Goal: Task Accomplishment & Management: Manage account settings

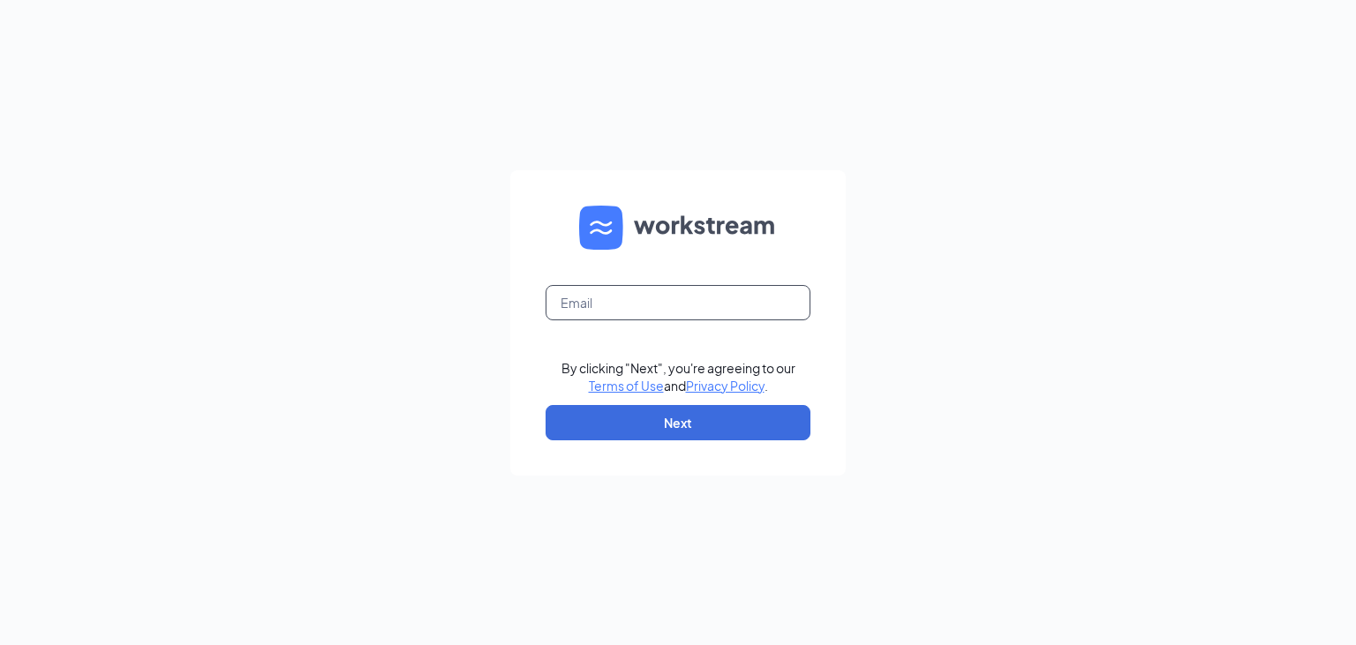
click at [603, 293] on input "text" at bounding box center [678, 302] width 265 height 35
type input "[EMAIL_ADDRESS][DOMAIN_NAME]"
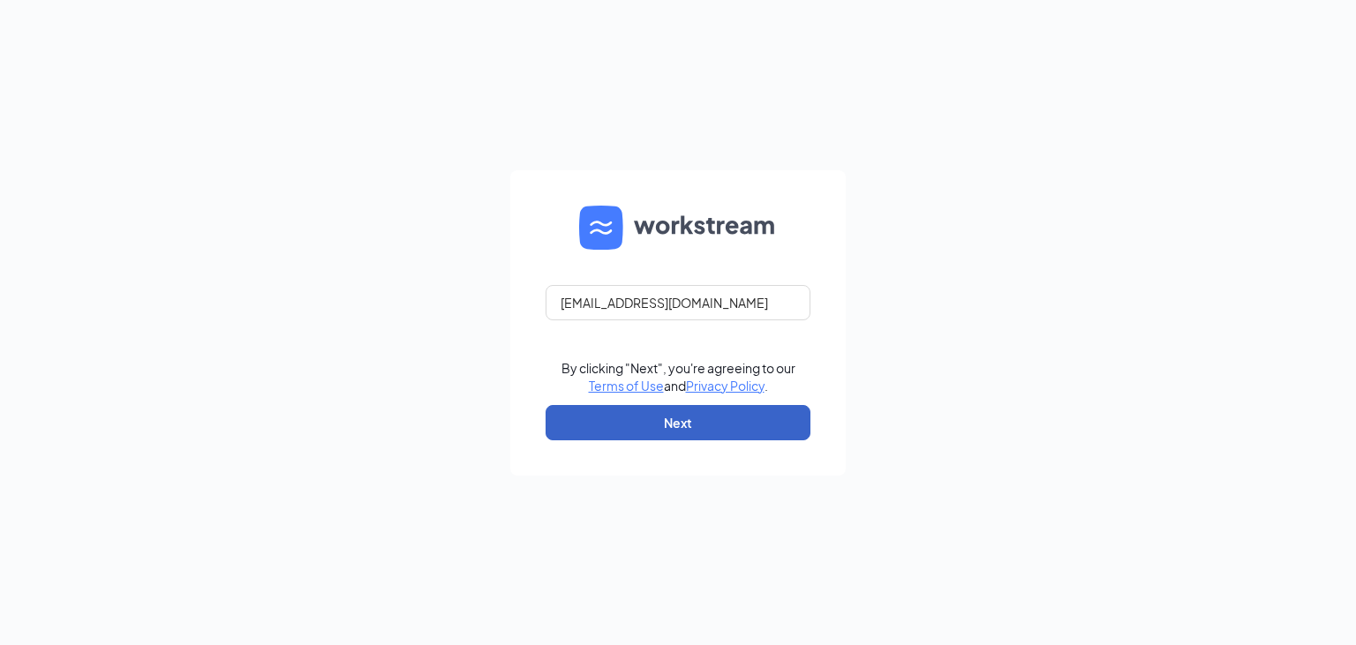
click at [677, 421] on button "Next" at bounding box center [678, 422] width 265 height 35
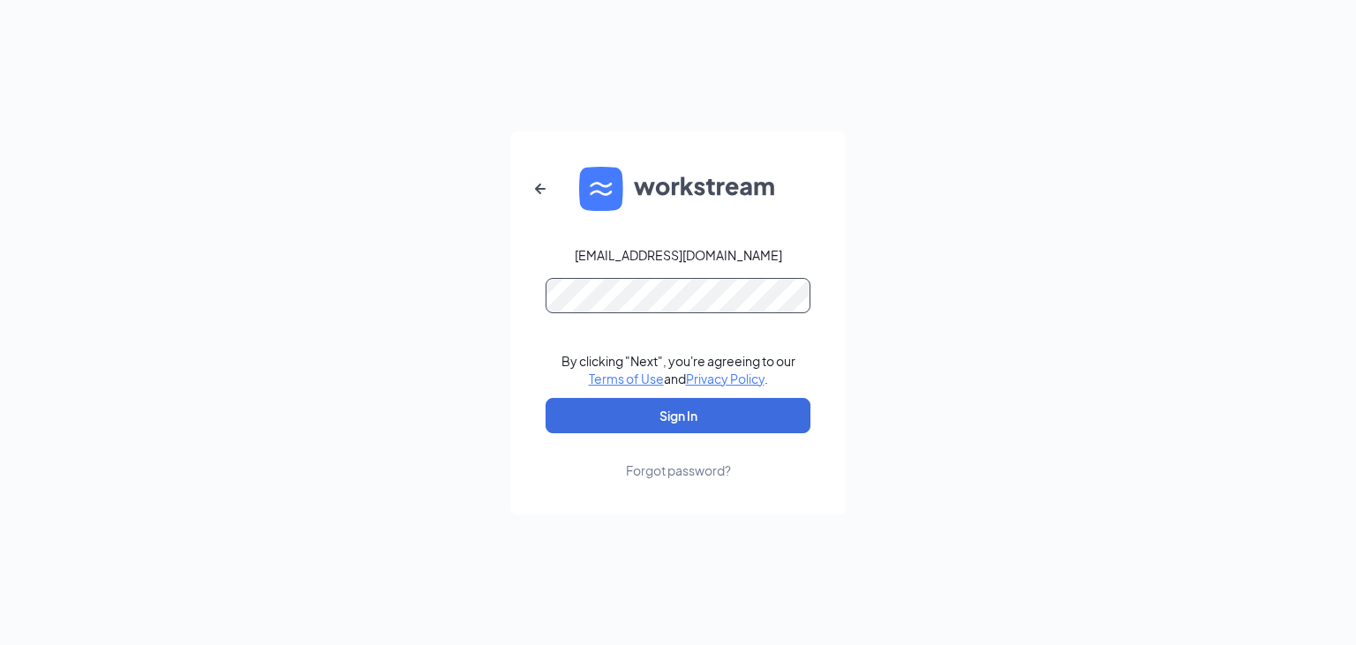
click at [546, 398] on button "Sign In" at bounding box center [678, 415] width 265 height 35
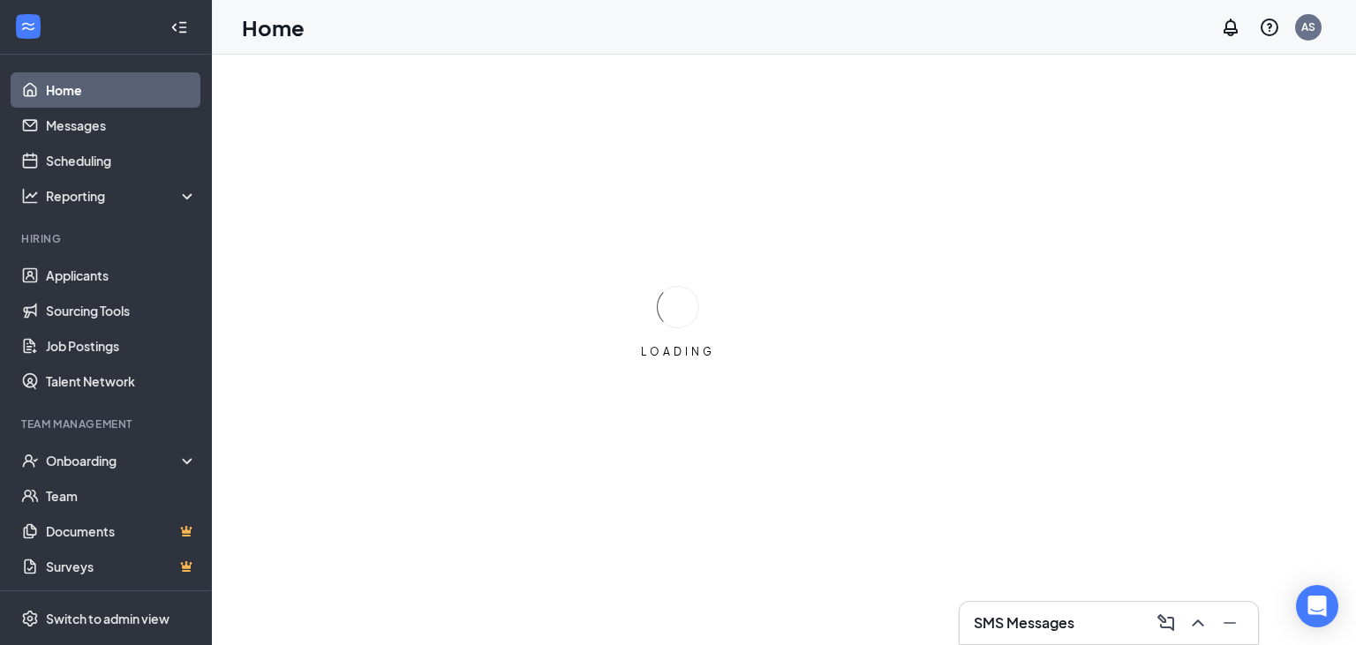
click at [477, 23] on div "Home AS" at bounding box center [784, 27] width 1144 height 55
click at [70, 276] on link "Applicants" at bounding box center [121, 275] width 151 height 35
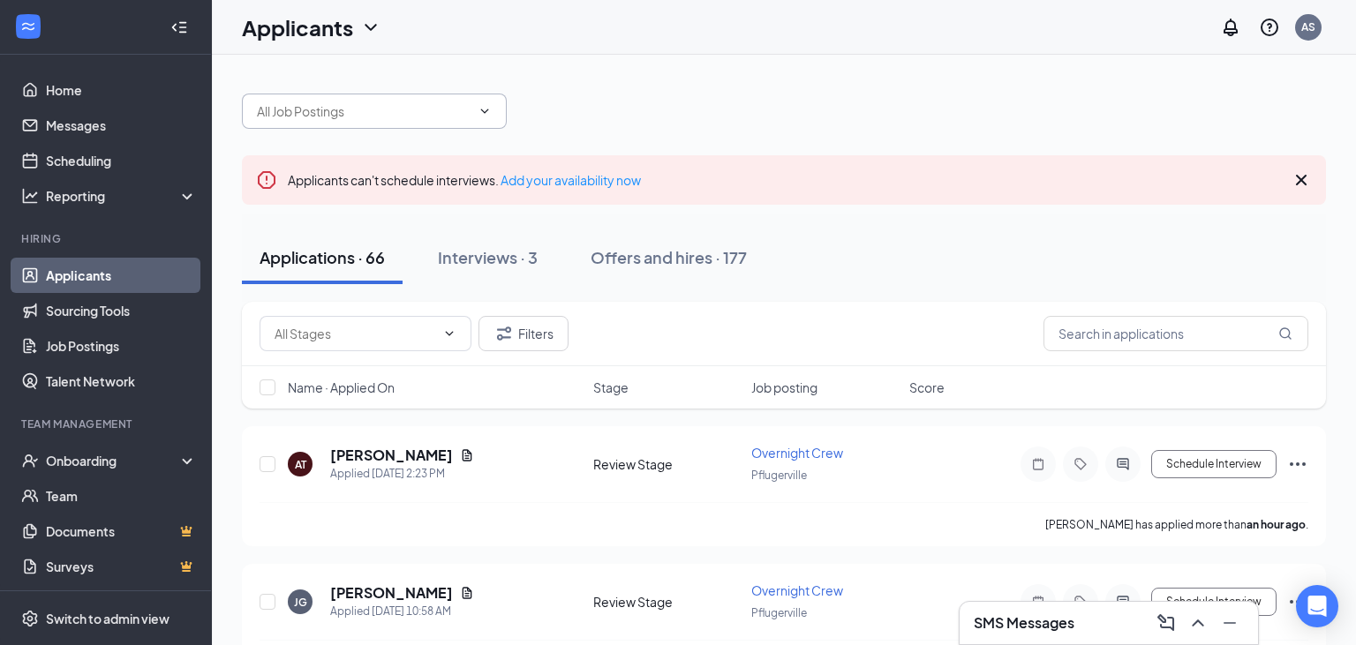
click at [405, 99] on span at bounding box center [374, 111] width 265 height 35
click at [384, 100] on span at bounding box center [374, 111] width 265 height 35
click at [493, 121] on span at bounding box center [374, 111] width 265 height 35
click at [653, 109] on div at bounding box center [784, 102] width 1084 height 53
click at [485, 112] on icon "ChevronDown" at bounding box center [485, 111] width 8 height 4
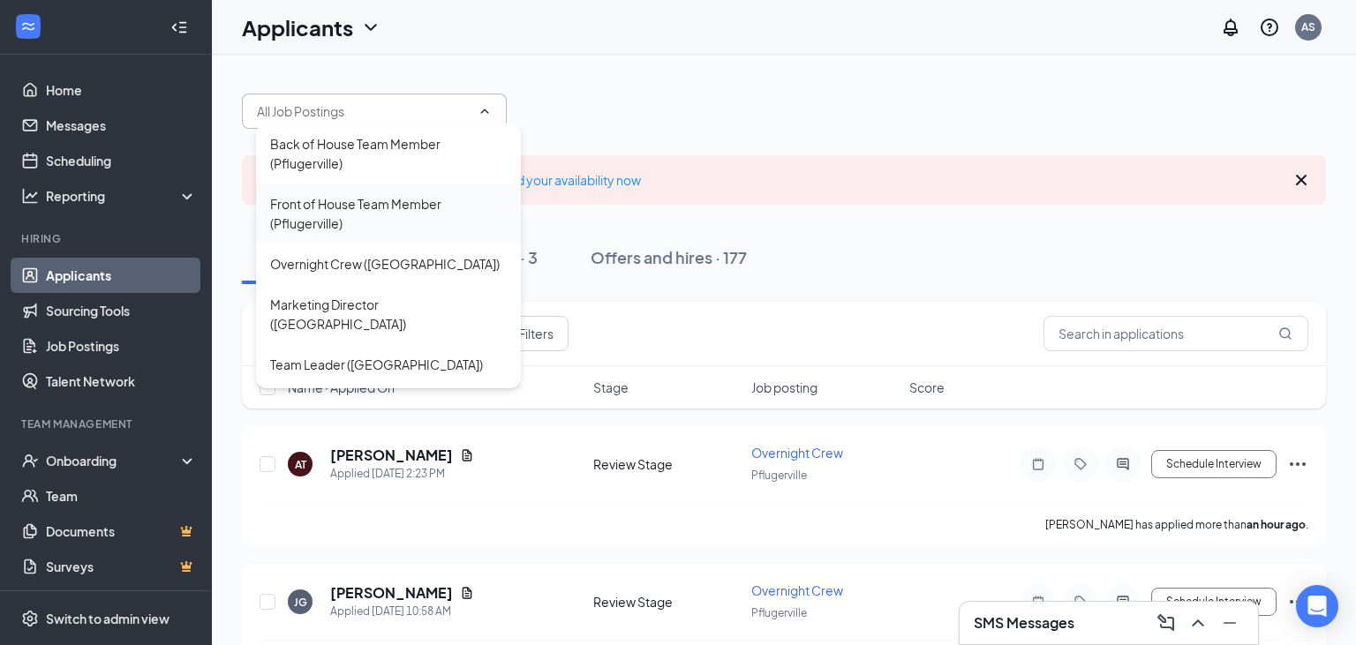
click at [393, 200] on div "Front of House Team Member (Pflugerville)" at bounding box center [388, 213] width 237 height 39
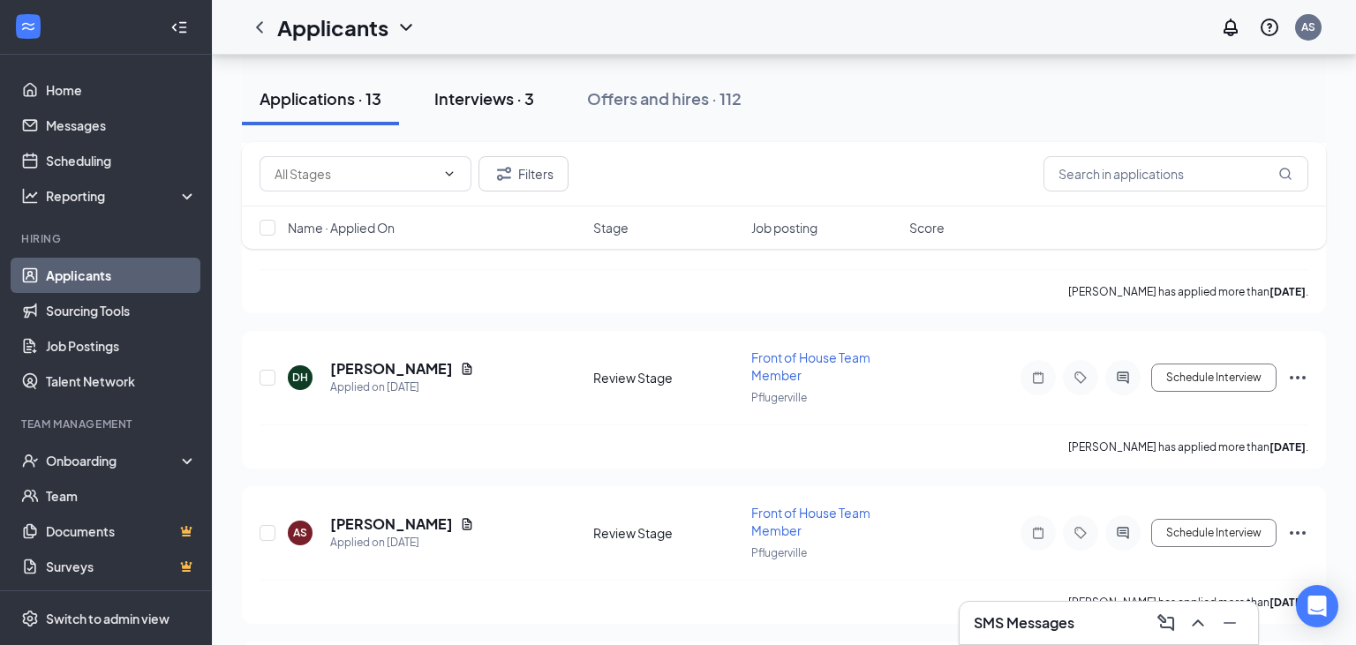
scroll to position [1834, 0]
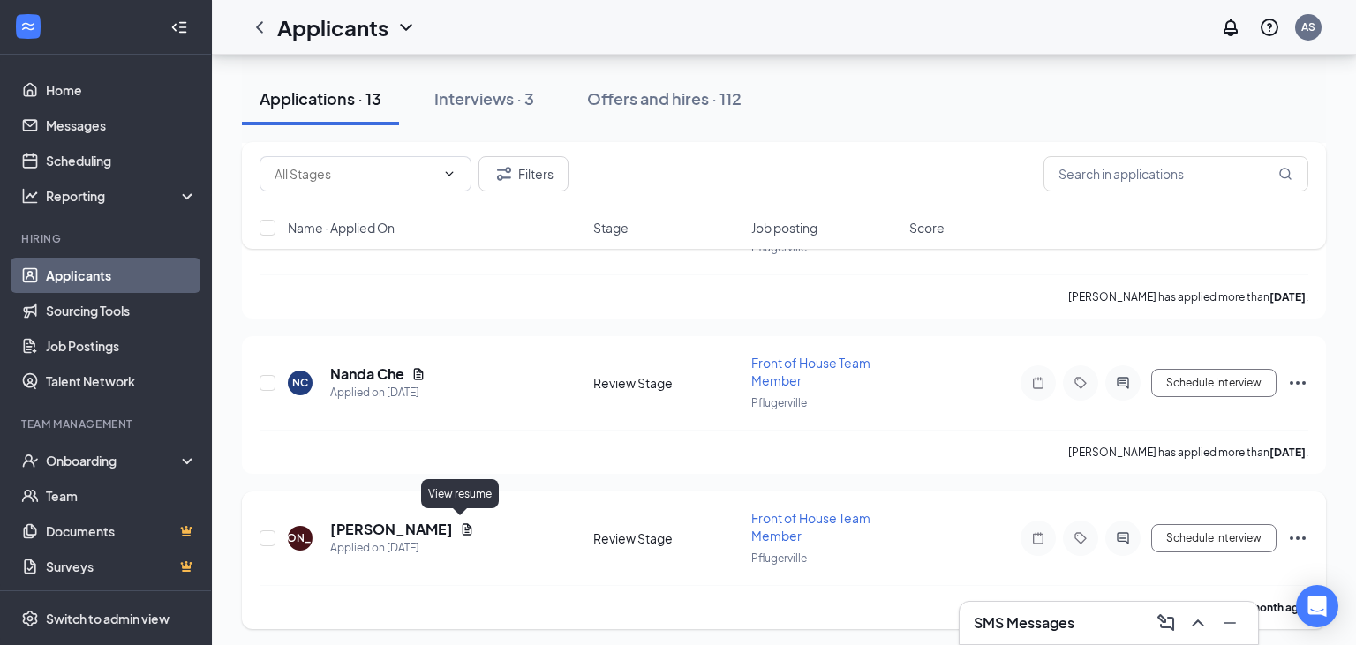
click at [460, 523] on icon "Document" at bounding box center [467, 530] width 14 height 14
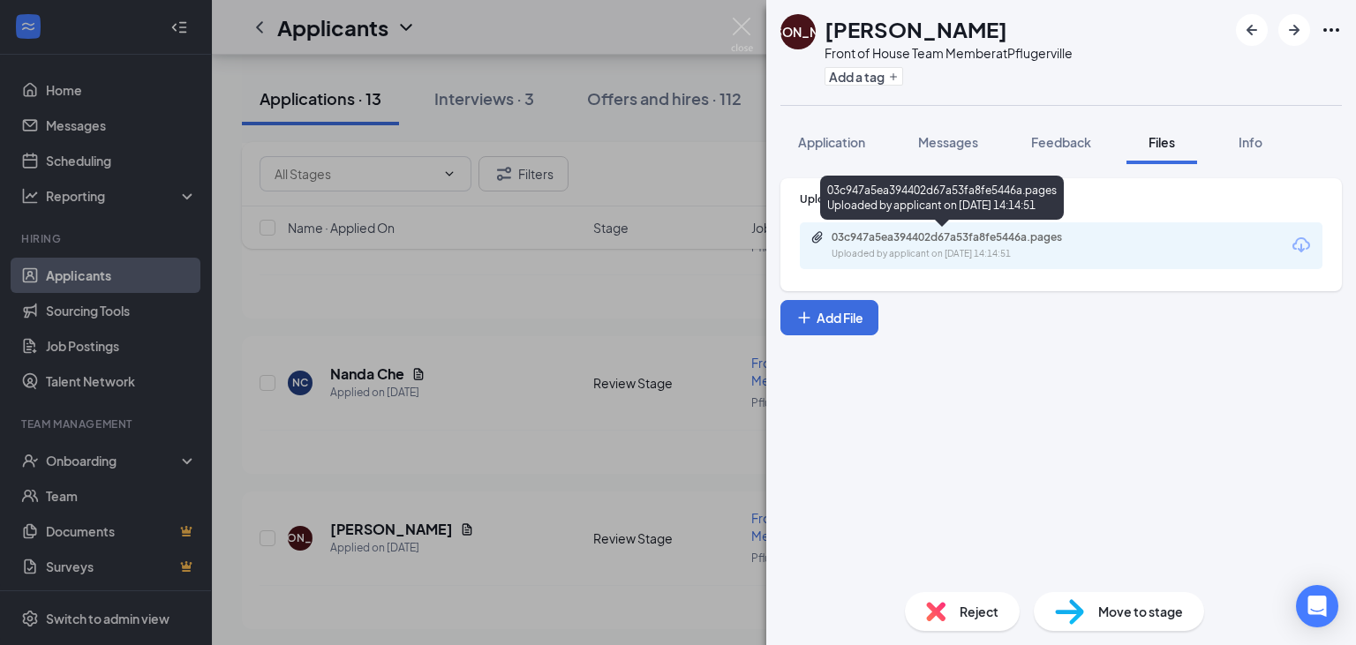
click at [917, 237] on div "03c947a5ea394402d67a53fa8fe5446a.pages" at bounding box center [955, 237] width 247 height 14
